Goal: Information Seeking & Learning: Learn about a topic

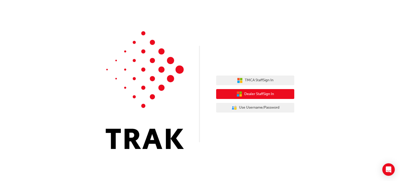
click at [234, 98] on button "Dealer Staff Sign In" at bounding box center [255, 94] width 78 height 10
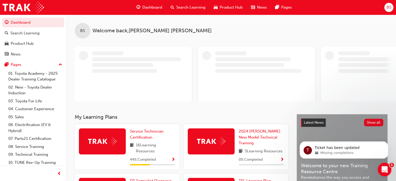
click at [388, 169] on div "Open Intercom Messenger" at bounding box center [383, 168] width 17 height 17
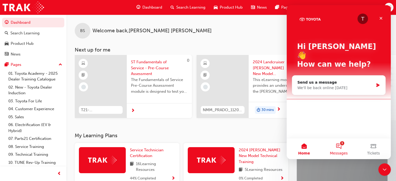
click at [337, 151] on span "Messages" at bounding box center [339, 153] width 18 height 4
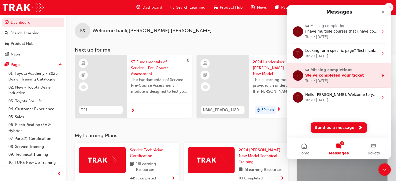
click at [334, 74] on span "We've completed your ticket" at bounding box center [334, 75] width 59 height 4
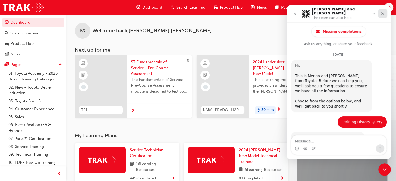
click at [381, 11] on icon "Close" at bounding box center [383, 13] width 4 height 4
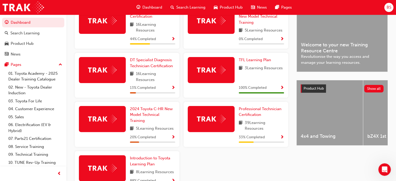
scroll to position [139, 0]
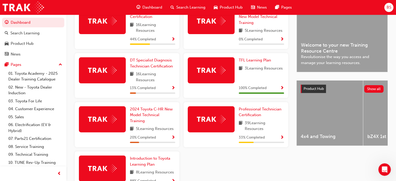
click at [173, 90] on span "Show Progress" at bounding box center [173, 88] width 4 height 5
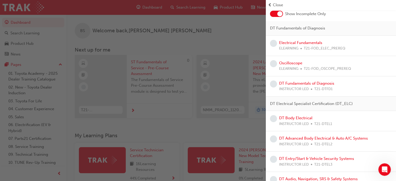
scroll to position [31, 0]
click at [191, 33] on div "button" at bounding box center [133, 90] width 266 height 181
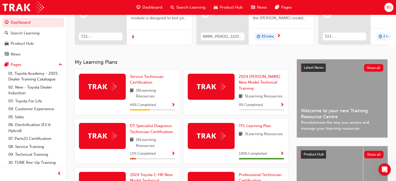
scroll to position [73, 0]
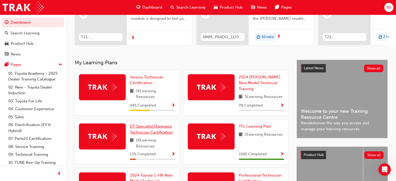
click at [159, 131] on span "DT Specialist Diagnosis Technician Certification" at bounding box center [151, 129] width 43 height 11
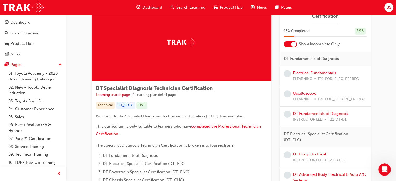
scroll to position [24, 0]
click at [155, 7] on span "Dashboard" at bounding box center [152, 7] width 20 height 6
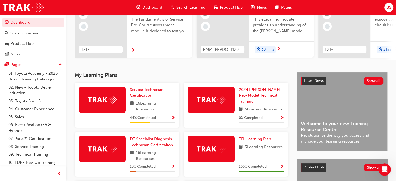
scroll to position [60, 0]
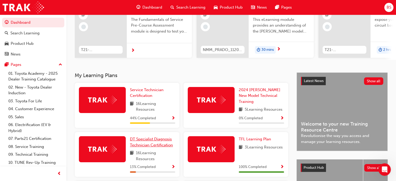
click at [151, 145] on span "DT Specialist Diagnosis Technician Certification" at bounding box center [151, 142] width 43 height 11
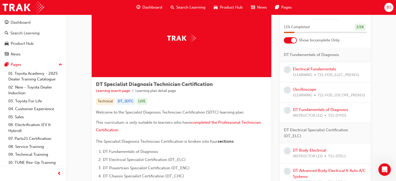
scroll to position [27, 0]
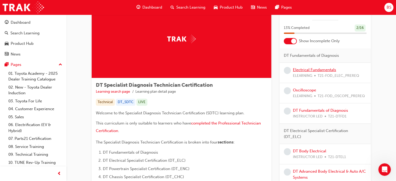
click at [310, 70] on link "Electrical Fundamentals" at bounding box center [314, 69] width 43 height 5
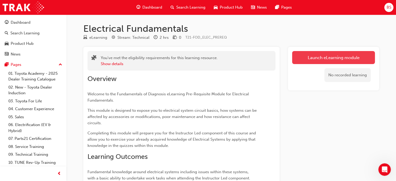
click at [331, 56] on link "Launch eLearning module" at bounding box center [333, 57] width 83 height 13
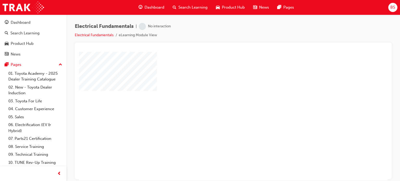
click at [218, 101] on div "play" at bounding box center [218, 101] width 0 height 0
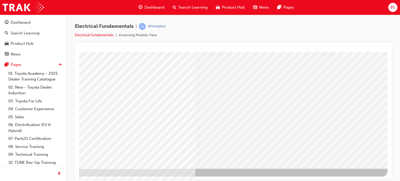
scroll to position [71, 49]
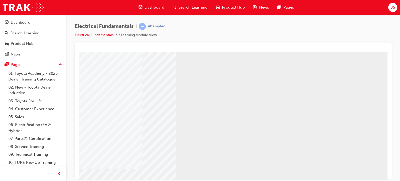
scroll to position [52, 29]
click at [303, 45] on div at bounding box center [233, 110] width 317 height 137
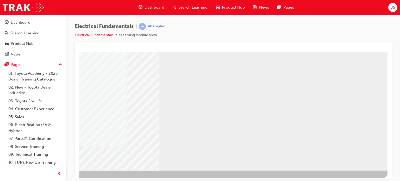
scroll to position [69, 49]
click at [66, 179] on div "NEXT Trigger this button to go to the next slide" at bounding box center [49, 183] width 33 height 9
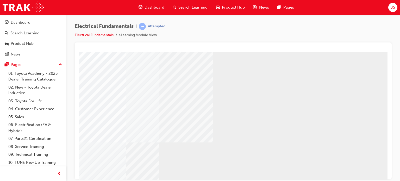
scroll to position [71, 49]
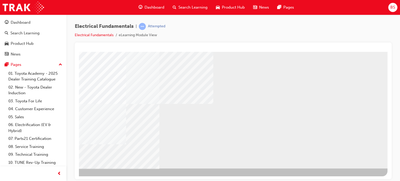
click at [66, 178] on div "NEXT Trigger this button to go to the next slide" at bounding box center [49, 182] width 33 height 9
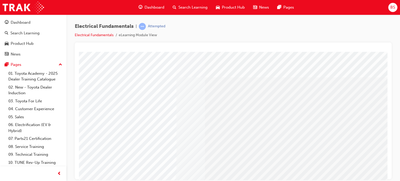
scroll to position [0, 0]
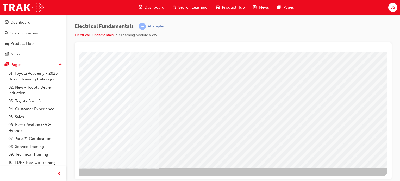
drag, startPoint x: 384, startPoint y: 111, endPoint x: 474, endPoint y: 176, distance: 111.1
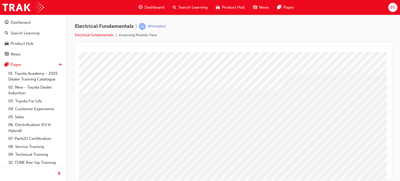
scroll to position [0, 49]
drag, startPoint x: 388, startPoint y: 1, endPoint x: 299, endPoint y: 37, distance: 95.8
click at [299, 37] on div "Electrical Fundamentals | Attempted Electrical Fundamentals eLearning Module Vi…" at bounding box center [233, 33] width 317 height 20
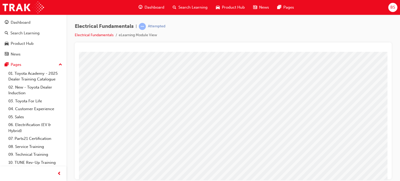
scroll to position [44, 22]
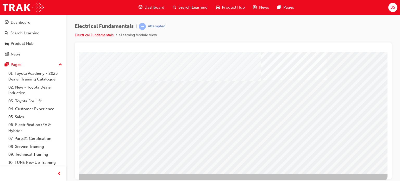
scroll to position [66, 49]
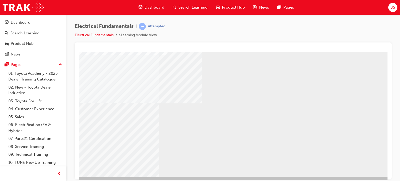
scroll to position [63, 49]
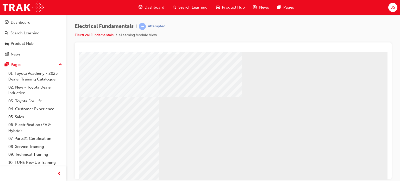
scroll to position [71, 46]
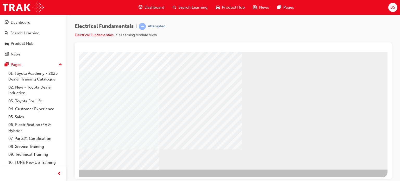
scroll to position [71, 49]
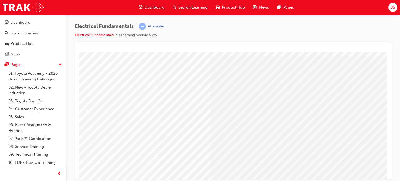
scroll to position [21, 45]
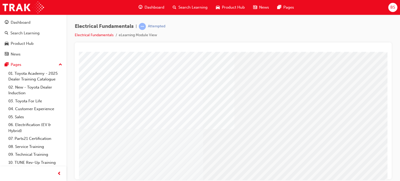
scroll to position [25, 2]
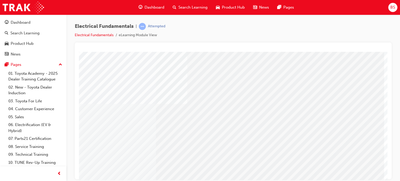
scroll to position [71, 49]
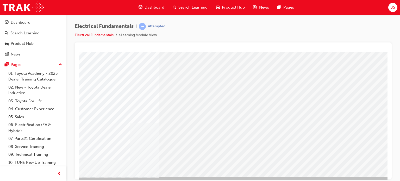
scroll to position [62, 49]
drag, startPoint x: 353, startPoint y: 166, endPoint x: 361, endPoint y: 161, distance: 9.8
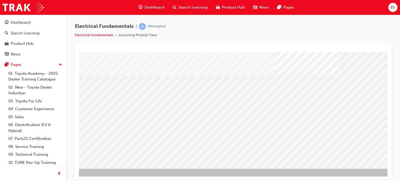
scroll to position [71, 32]
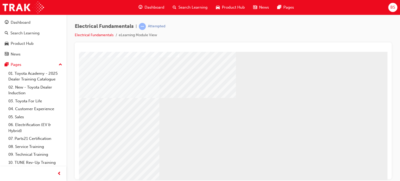
scroll to position [56, 49]
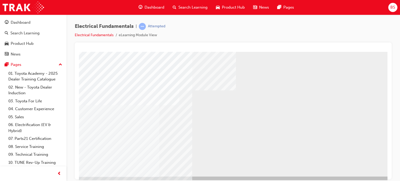
scroll to position [63, 49]
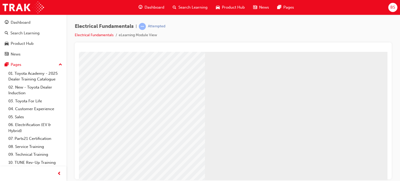
scroll to position [44, 0]
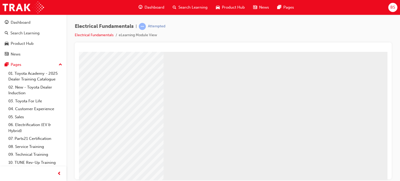
scroll to position [44, 42]
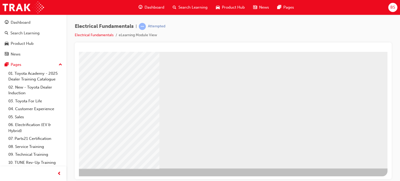
scroll to position [71, 49]
click at [66, 178] on div "NEXT Trigger this button to go to the next slide" at bounding box center [49, 182] width 33 height 9
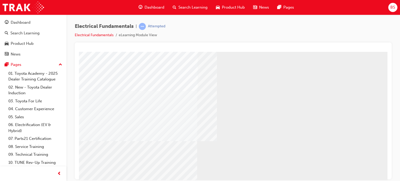
scroll to position [27, 8]
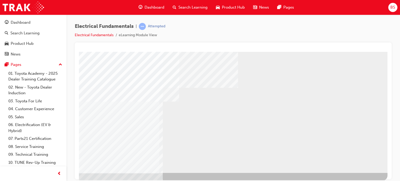
scroll to position [71, 49]
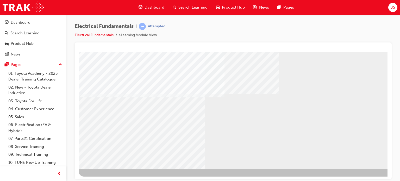
scroll to position [71, 49]
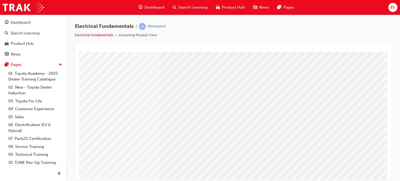
scroll to position [59, 47]
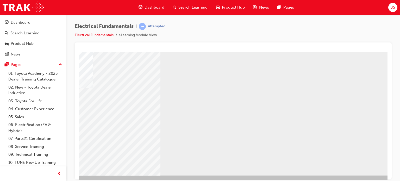
scroll to position [65, 44]
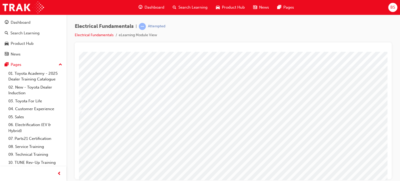
scroll to position [8, 0]
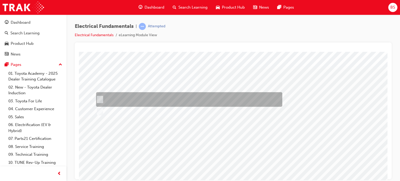
click at [103, 102] on div at bounding box center [188, 99] width 186 height 15
checkbox input "true"
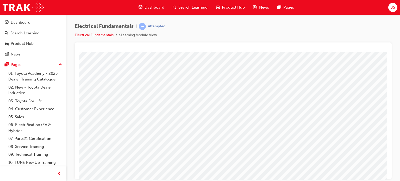
scroll to position [45, 49]
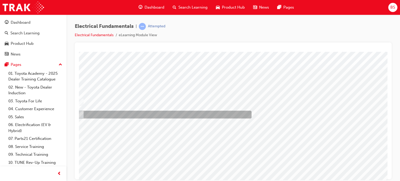
click at [115, 116] on div at bounding box center [162, 115] width 175 height 8
radio input "true"
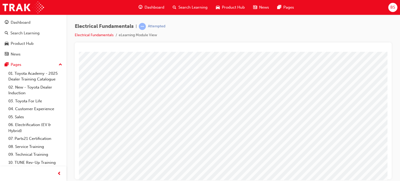
scroll to position [39, 32]
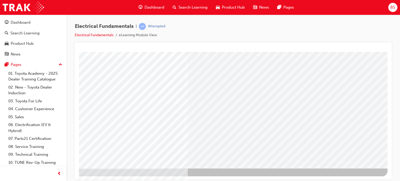
scroll to position [71, 49]
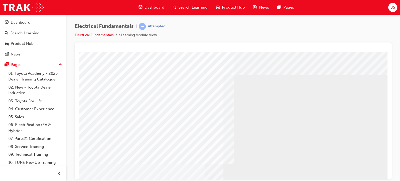
scroll to position [1, 0]
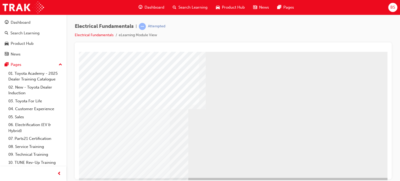
scroll to position [61, 35]
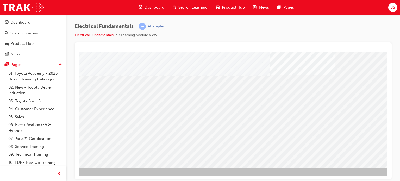
scroll to position [71, 37]
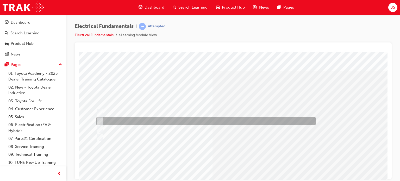
click at [164, 120] on div at bounding box center [205, 121] width 220 height 8
radio input "true"
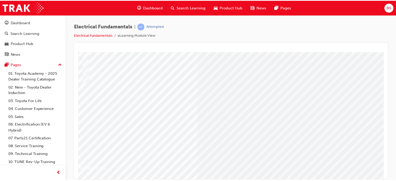
scroll to position [61, 15]
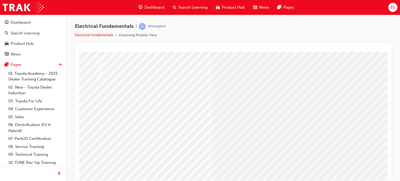
scroll to position [0, 0]
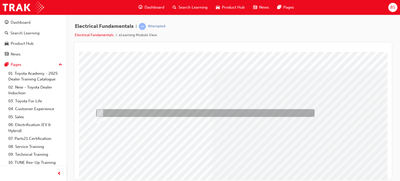
click at [125, 111] on div at bounding box center [204, 113] width 218 height 8
radio input "true"
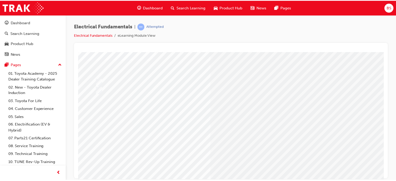
scroll to position [34, 0]
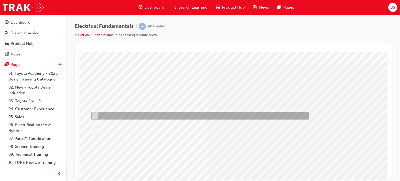
click at [160, 113] on div at bounding box center [199, 116] width 218 height 8
radio input "true"
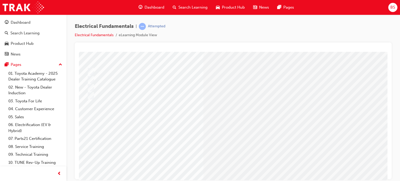
scroll to position [42, 9]
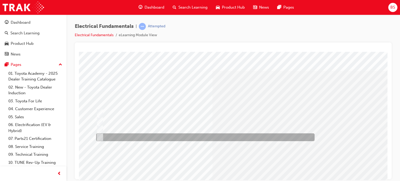
click at [185, 135] on div at bounding box center [204, 137] width 218 height 8
radio input "true"
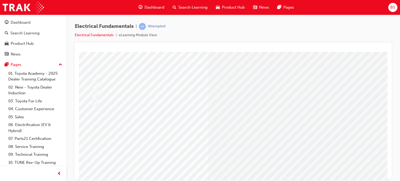
scroll to position [37, 5]
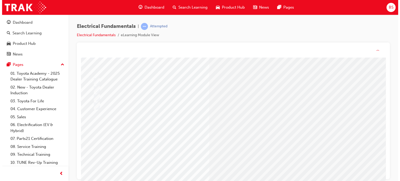
scroll to position [0, 0]
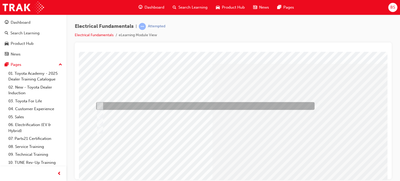
click at [122, 105] on div at bounding box center [204, 106] width 218 height 8
radio input "true"
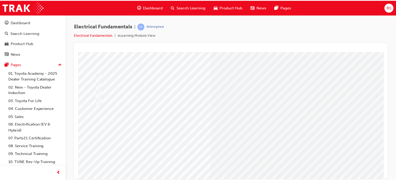
scroll to position [36, 0]
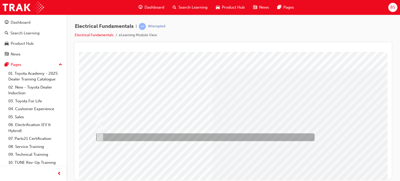
scroll to position [0, 0]
click at [124, 137] on div at bounding box center [204, 137] width 218 height 8
radio input "true"
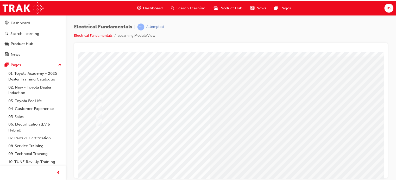
scroll to position [38, 0]
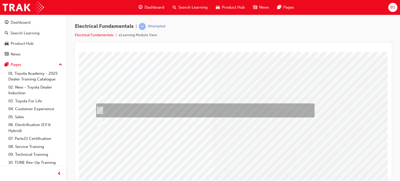
click at [188, 110] on div at bounding box center [204, 110] width 218 height 14
radio input "true"
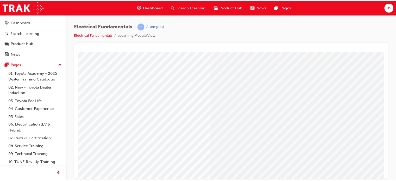
scroll to position [41, 0]
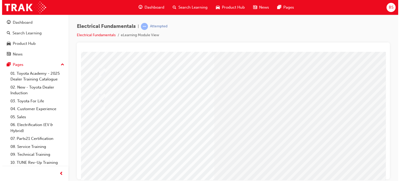
scroll to position [0, 0]
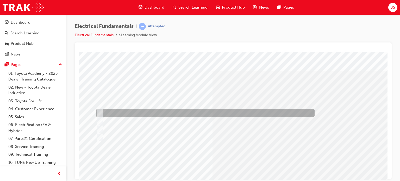
click at [232, 115] on div at bounding box center [204, 113] width 218 height 8
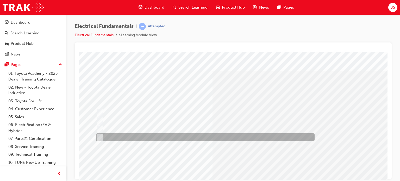
click at [167, 136] on div at bounding box center [204, 137] width 218 height 8
radio input "false"
radio input "true"
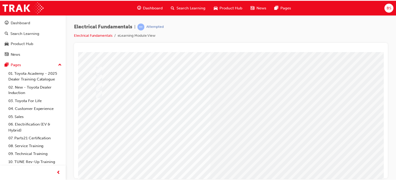
scroll to position [43, 0]
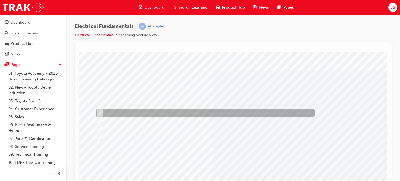
click at [157, 114] on div at bounding box center [204, 113] width 218 height 8
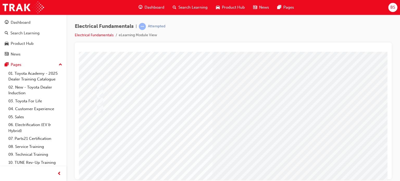
scroll to position [28, 0]
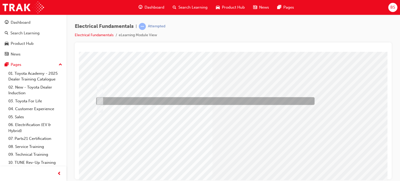
click at [155, 102] on div at bounding box center [204, 101] width 218 height 8
radio input "false"
radio input "true"
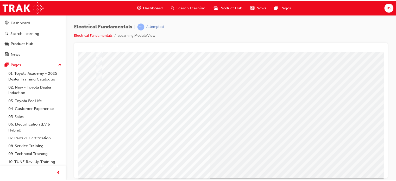
scroll to position [62, 0]
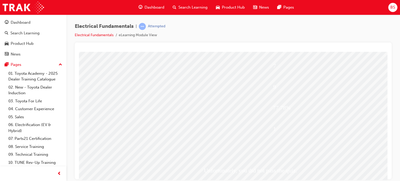
scroll to position [59, 0]
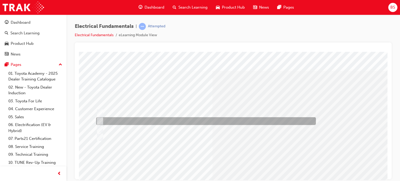
click at [192, 122] on div at bounding box center [205, 121] width 220 height 8
radio input "true"
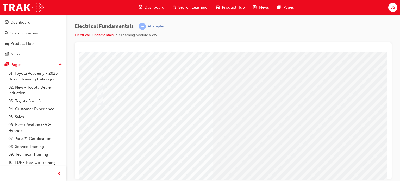
scroll to position [37, 0]
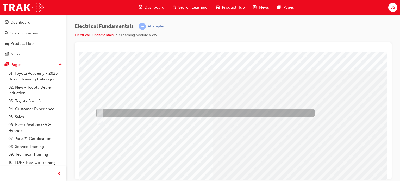
click at [119, 112] on div at bounding box center [204, 113] width 218 height 8
radio input "true"
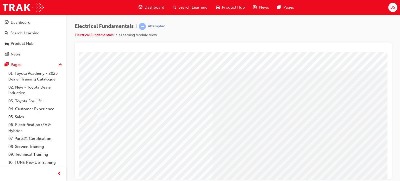
scroll to position [71, 0]
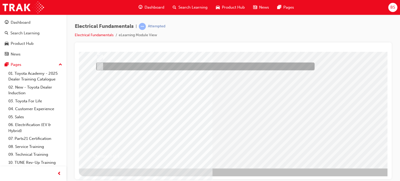
scroll to position [0, 0]
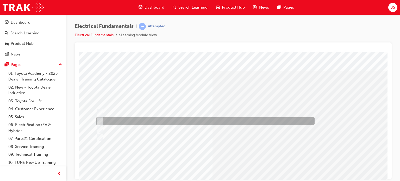
click at [238, 121] on div at bounding box center [204, 121] width 218 height 8
radio input "true"
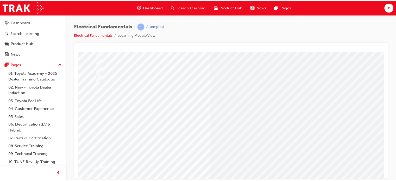
scroll to position [59, 0]
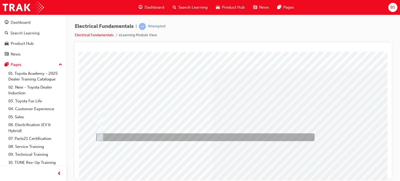
click at [188, 140] on div at bounding box center [204, 137] width 218 height 8
radio input "true"
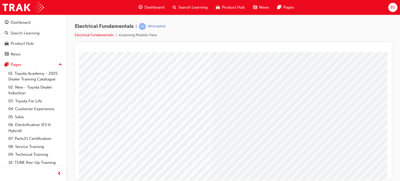
scroll to position [37, 0]
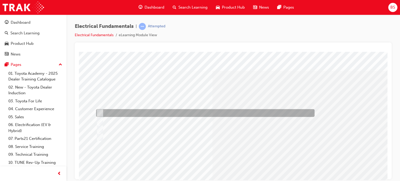
click at [228, 115] on div at bounding box center [204, 113] width 218 height 8
radio input "true"
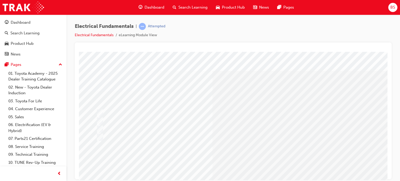
scroll to position [71, 0]
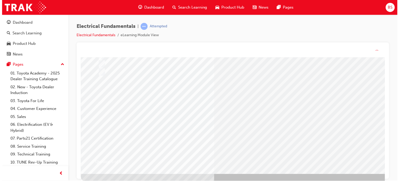
scroll to position [0, 0]
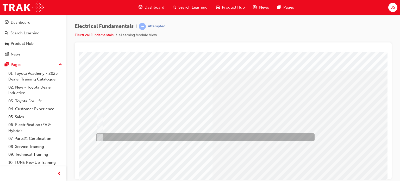
click at [255, 141] on div at bounding box center [204, 137] width 218 height 8
radio input "true"
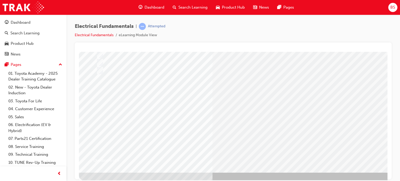
scroll to position [67, 0]
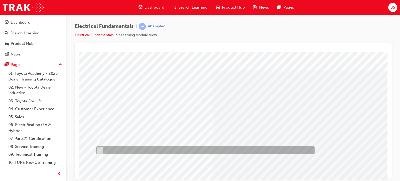
scroll to position [0, 0]
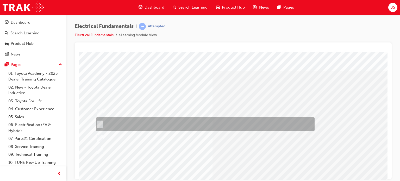
click at [226, 119] on div at bounding box center [204, 124] width 218 height 14
radio input "true"
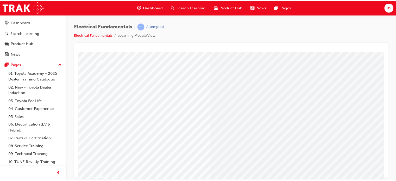
scroll to position [50, 0]
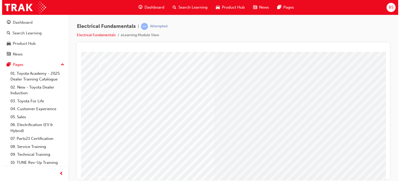
scroll to position [0, 0]
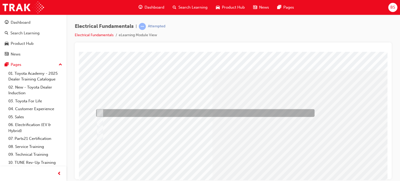
click at [237, 112] on div at bounding box center [204, 113] width 218 height 8
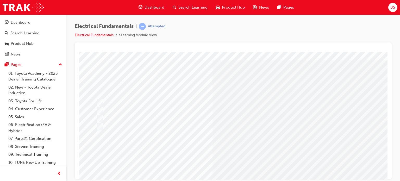
scroll to position [10, 0]
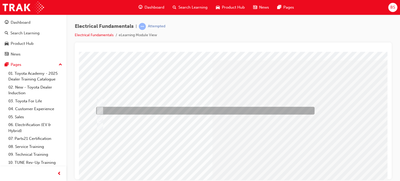
click at [214, 113] on div at bounding box center [204, 111] width 218 height 8
radio input "false"
radio input "true"
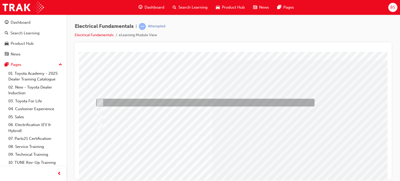
click at [209, 105] on div at bounding box center [204, 103] width 218 height 8
radio input "true"
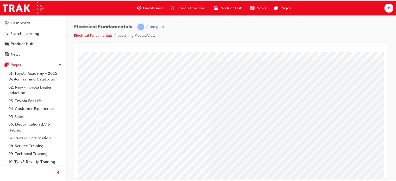
scroll to position [54, 0]
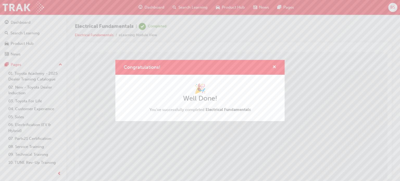
click at [274, 68] on span "cross-icon" at bounding box center [274, 67] width 4 height 5
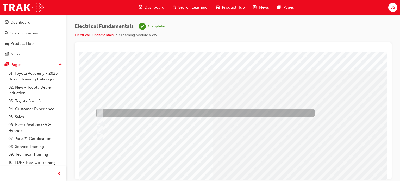
click at [204, 115] on div at bounding box center [204, 113] width 218 height 8
radio input "true"
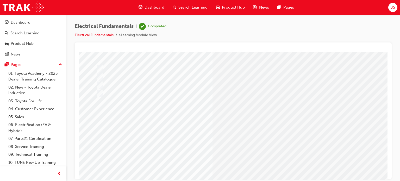
scroll to position [44, 0]
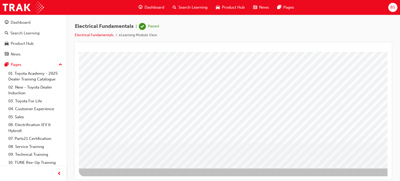
scroll to position [71, 0]
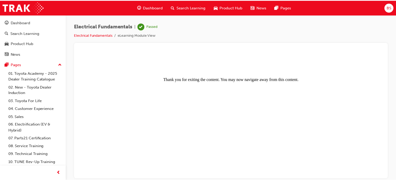
scroll to position [0, 0]
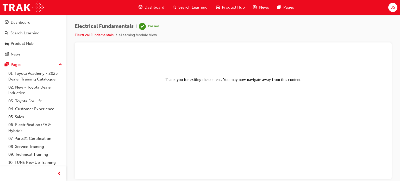
click at [153, 7] on span "Dashboard" at bounding box center [154, 7] width 20 height 6
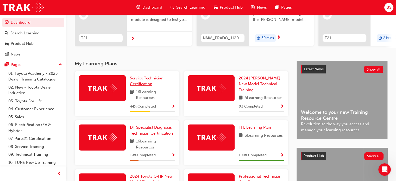
scroll to position [72, 0]
click at [161, 132] on span "DT Specialist Diagnosis Technician Certification" at bounding box center [151, 130] width 43 height 11
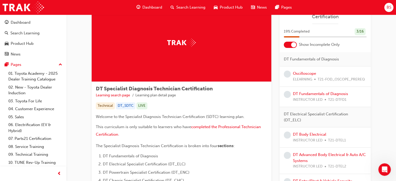
scroll to position [24, 0]
